Goal: Task Accomplishment & Management: Use online tool/utility

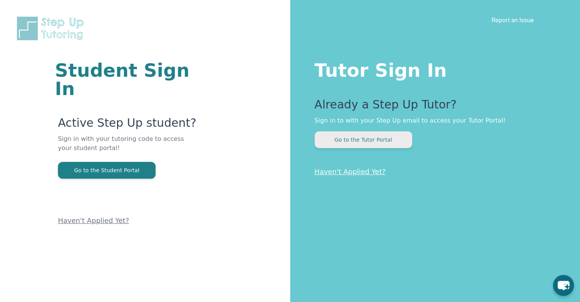
click at [389, 140] on button "Go to the Tutor Portal" at bounding box center [364, 139] width 98 height 17
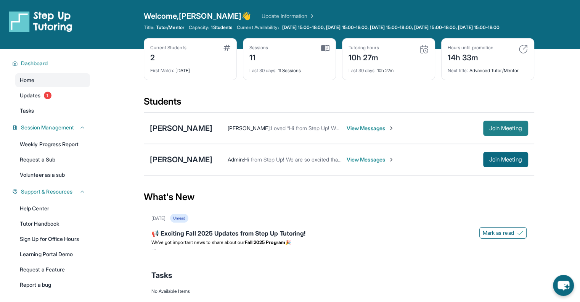
click at [514, 130] on span "Join Meeting" at bounding box center [505, 128] width 33 height 5
click at [168, 162] on div "[PERSON_NAME]" at bounding box center [181, 159] width 63 height 11
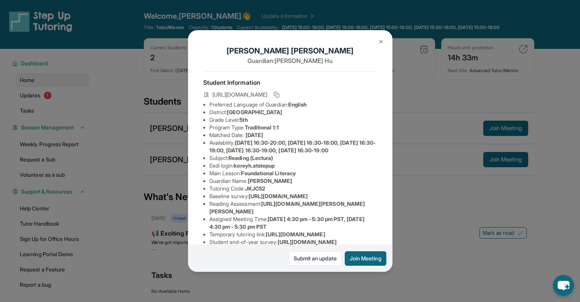
click at [380, 42] on img at bounding box center [381, 42] width 6 height 6
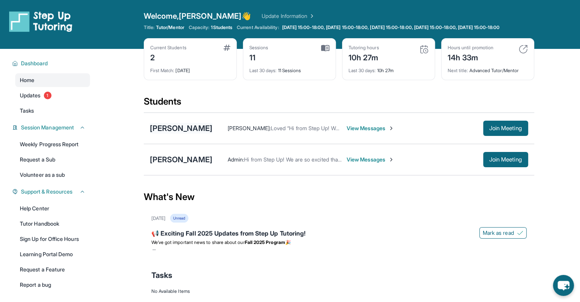
click at [161, 133] on div "[PERSON_NAME]" at bounding box center [181, 128] width 63 height 11
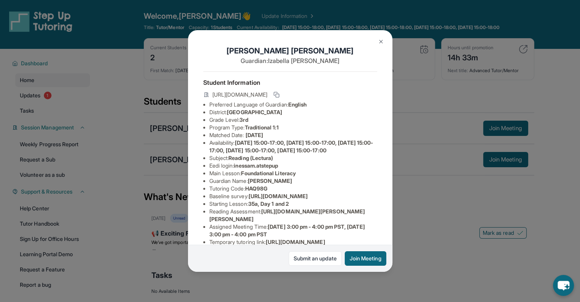
click at [378, 41] on img at bounding box center [381, 42] width 6 height 6
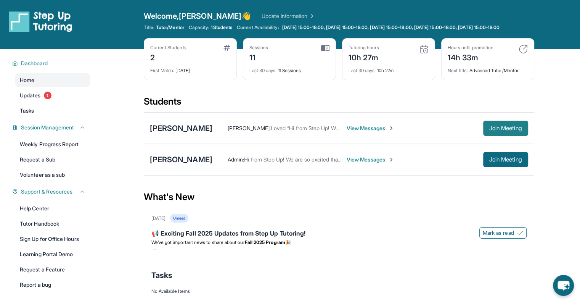
click at [509, 130] on span "Join Meeting" at bounding box center [505, 128] width 33 height 5
click at [188, 133] on div "[PERSON_NAME]" at bounding box center [181, 128] width 63 height 11
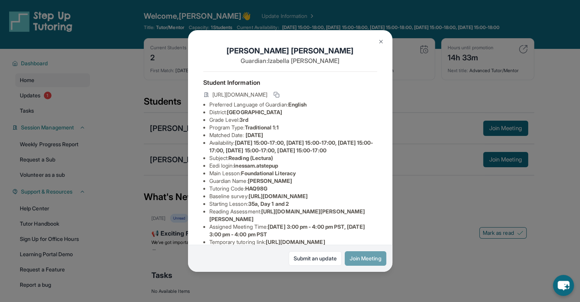
click at [361, 259] on button "Join Meeting" at bounding box center [366, 258] width 42 height 14
